Goal: Use online tool/utility: Utilize a website feature to perform a specific function

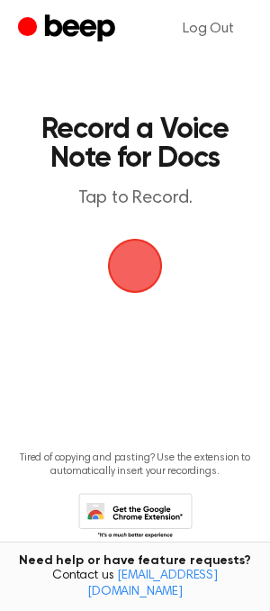
click at [136, 270] on span "button" at bounding box center [134, 265] width 89 height 89
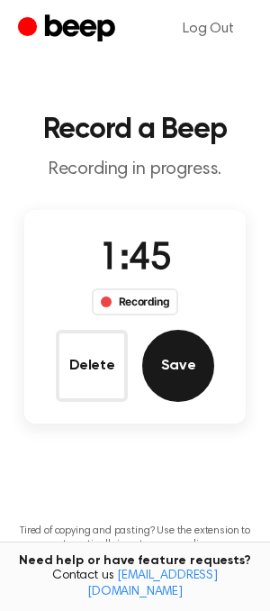
click at [183, 365] on button "Save" at bounding box center [178, 366] width 72 height 72
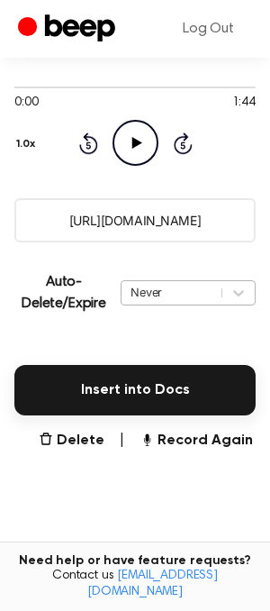
scroll to position [262, 0]
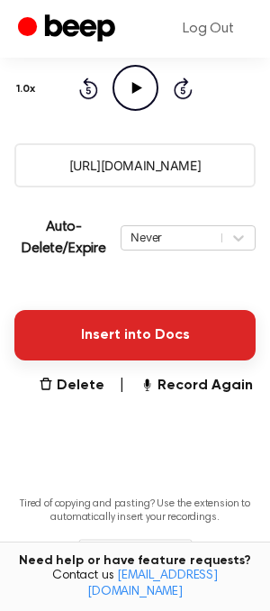
click at [140, 334] on button "Insert into Docs" at bounding box center [135, 335] width 242 height 50
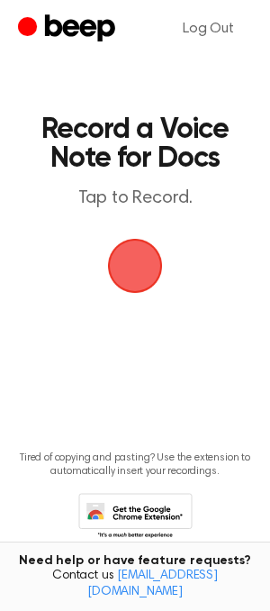
click at [138, 257] on span "button" at bounding box center [135, 266] width 50 height 50
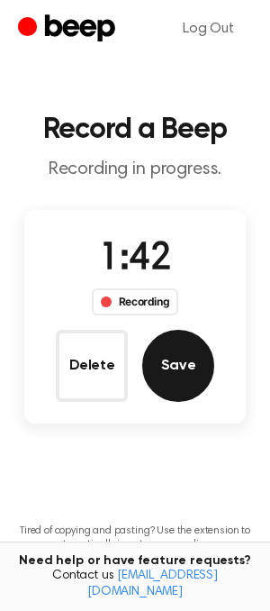
click at [182, 366] on button "Save" at bounding box center [178, 366] width 72 height 72
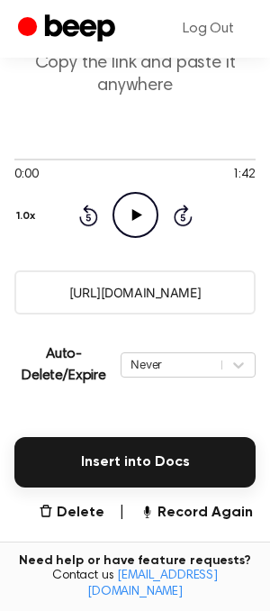
scroll to position [169, 0]
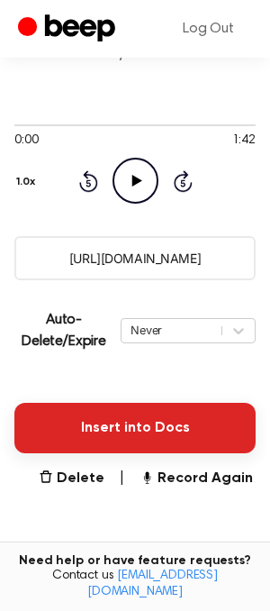
click at [160, 407] on button "Insert into Docs" at bounding box center [135, 428] width 242 height 50
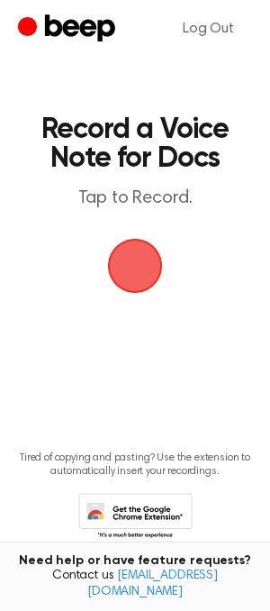
click at [142, 255] on span "button" at bounding box center [135, 265] width 61 height 61
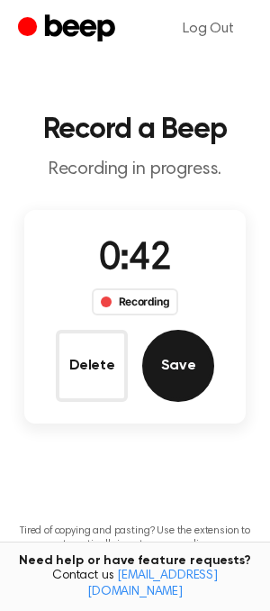
click at [179, 362] on button "Save" at bounding box center [178, 366] width 72 height 72
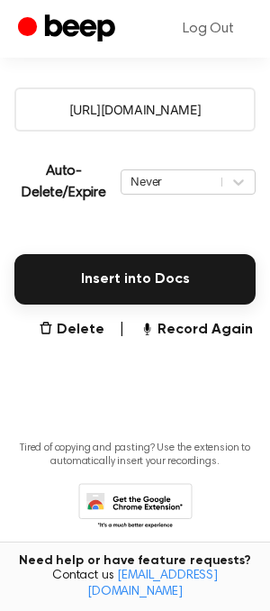
scroll to position [347, 0]
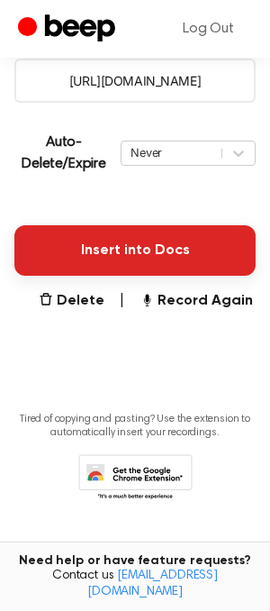
click at [164, 232] on button "Insert into Docs" at bounding box center [135, 250] width 242 height 50
